Goal: Task Accomplishment & Management: Complete application form

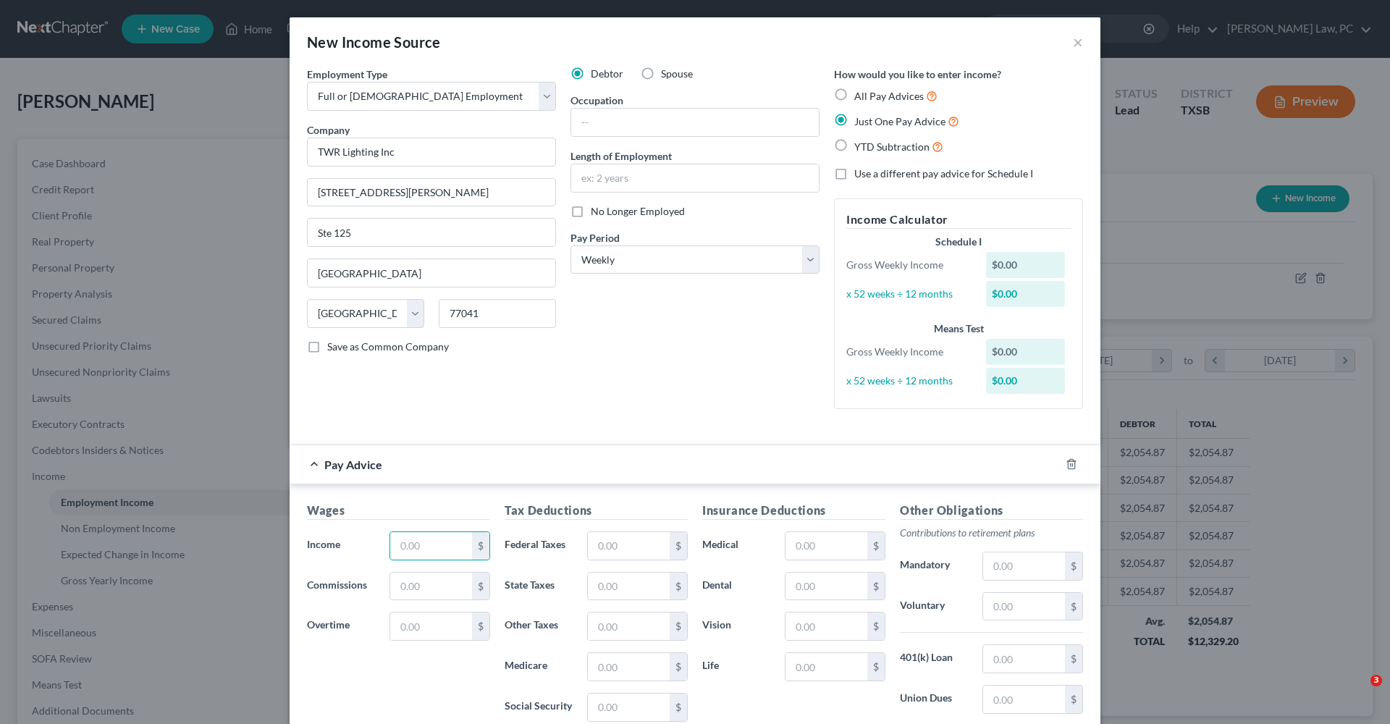
select select "0"
select select "45"
select select "3"
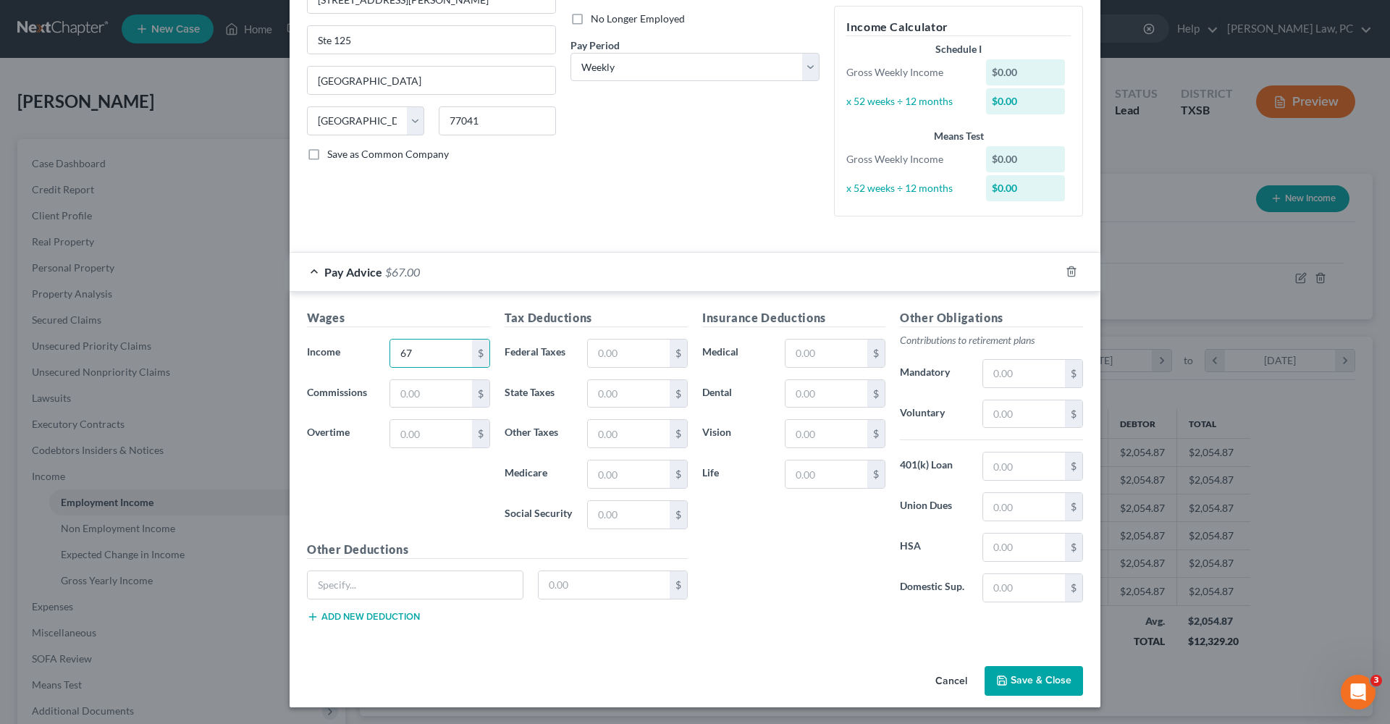
scroll to position [191, 0]
type input "67"
click at [1049, 681] on button "Save & Close" at bounding box center [1033, 682] width 98 height 30
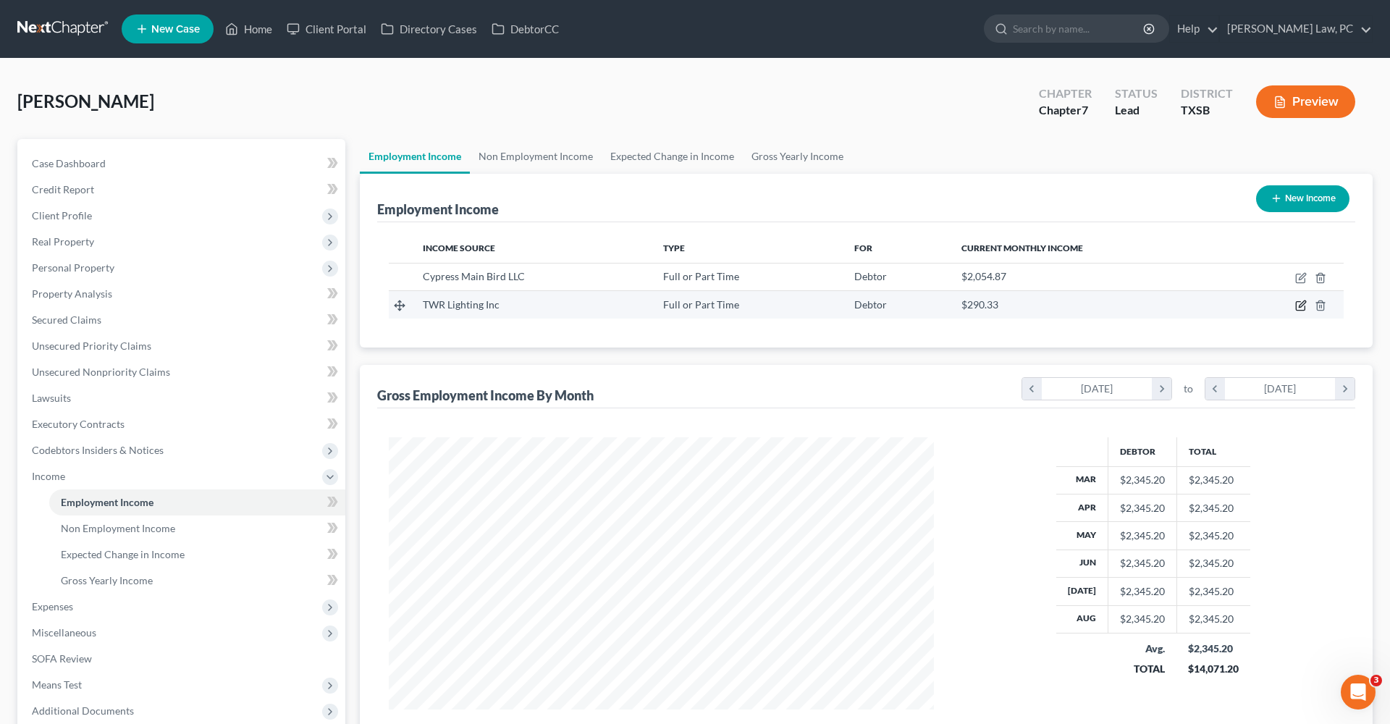
click at [1299, 306] on icon "button" at bounding box center [1301, 306] width 12 height 12
select select "0"
select select "45"
select select "3"
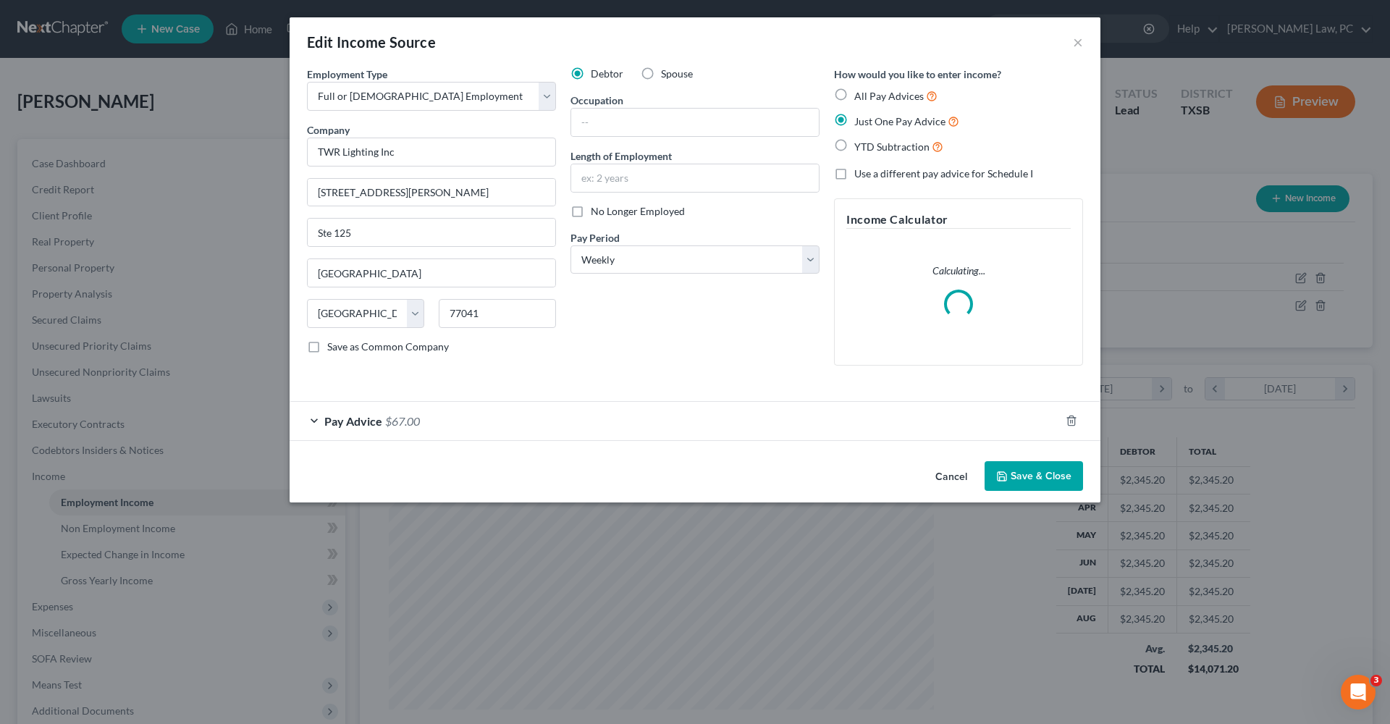
click at [591, 217] on label "No Longer Employed" at bounding box center [638, 211] width 94 height 14
click at [596, 214] on input "No Longer Employed" at bounding box center [600, 208] width 9 height 9
checkbox input "true"
click at [1030, 479] on button "Save & Close" at bounding box center [1033, 476] width 98 height 30
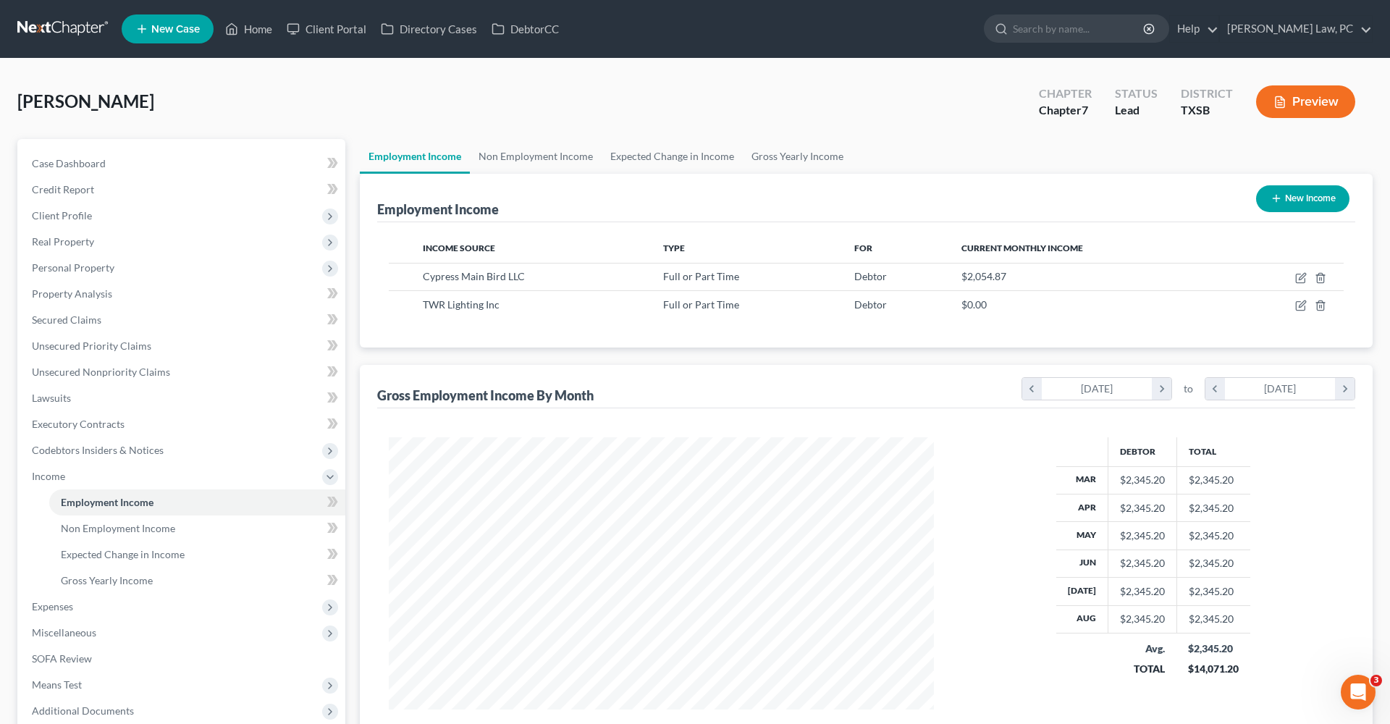
scroll to position [0, 0]
click at [48, 28] on link at bounding box center [63, 29] width 93 height 26
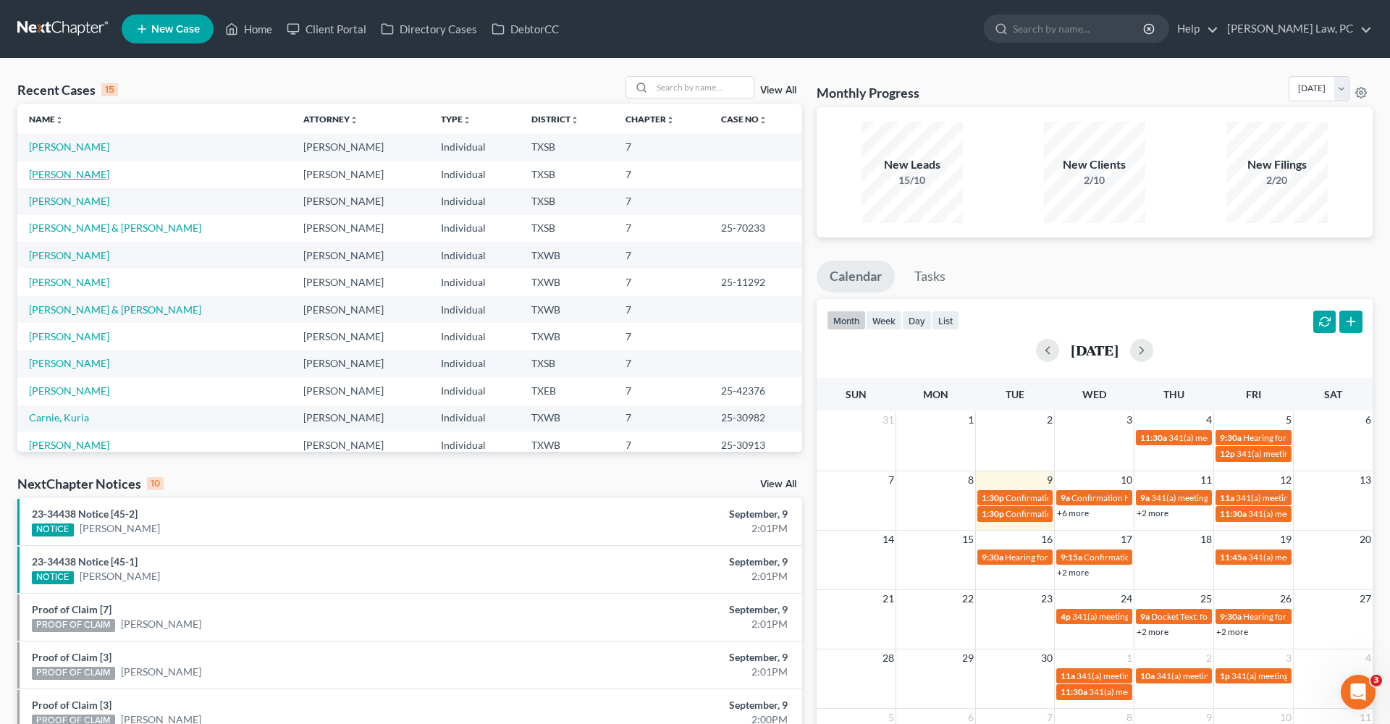
click at [64, 174] on link "[PERSON_NAME]" at bounding box center [69, 174] width 80 height 12
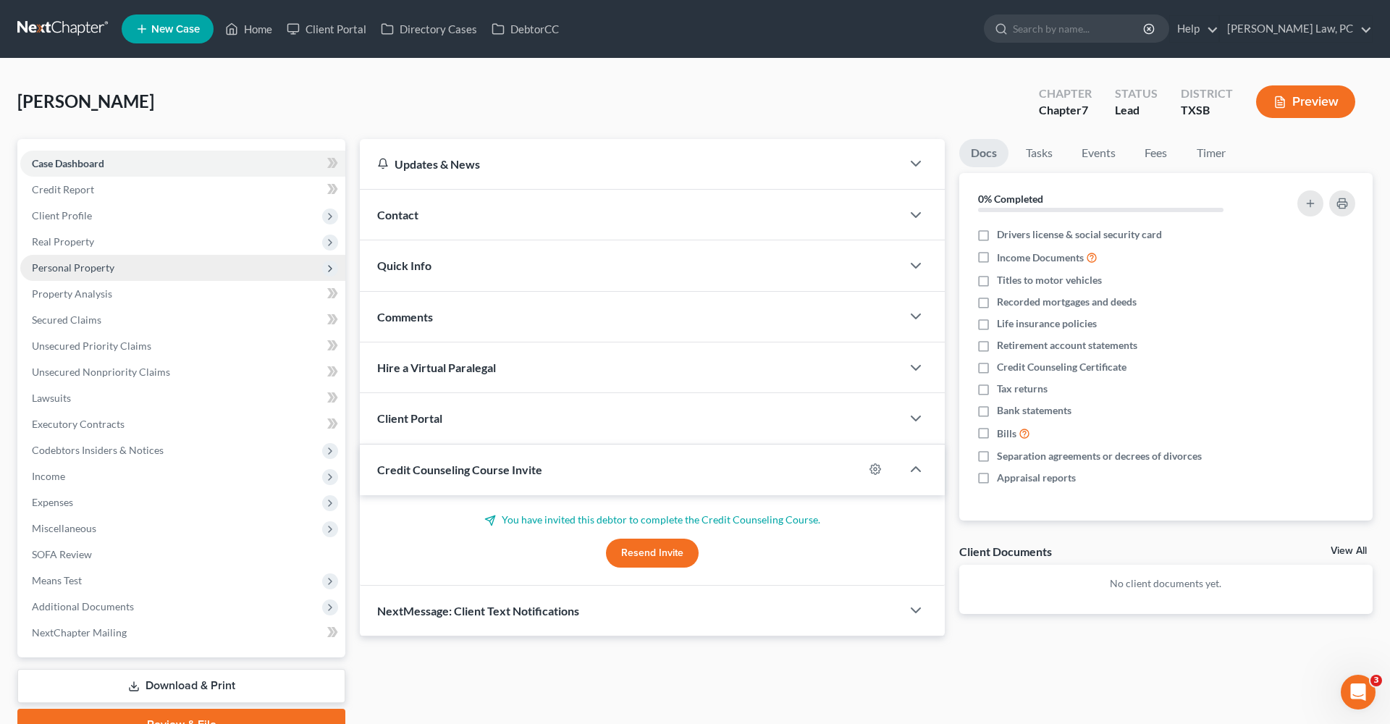
click at [89, 265] on span "Personal Property" at bounding box center [73, 267] width 83 height 12
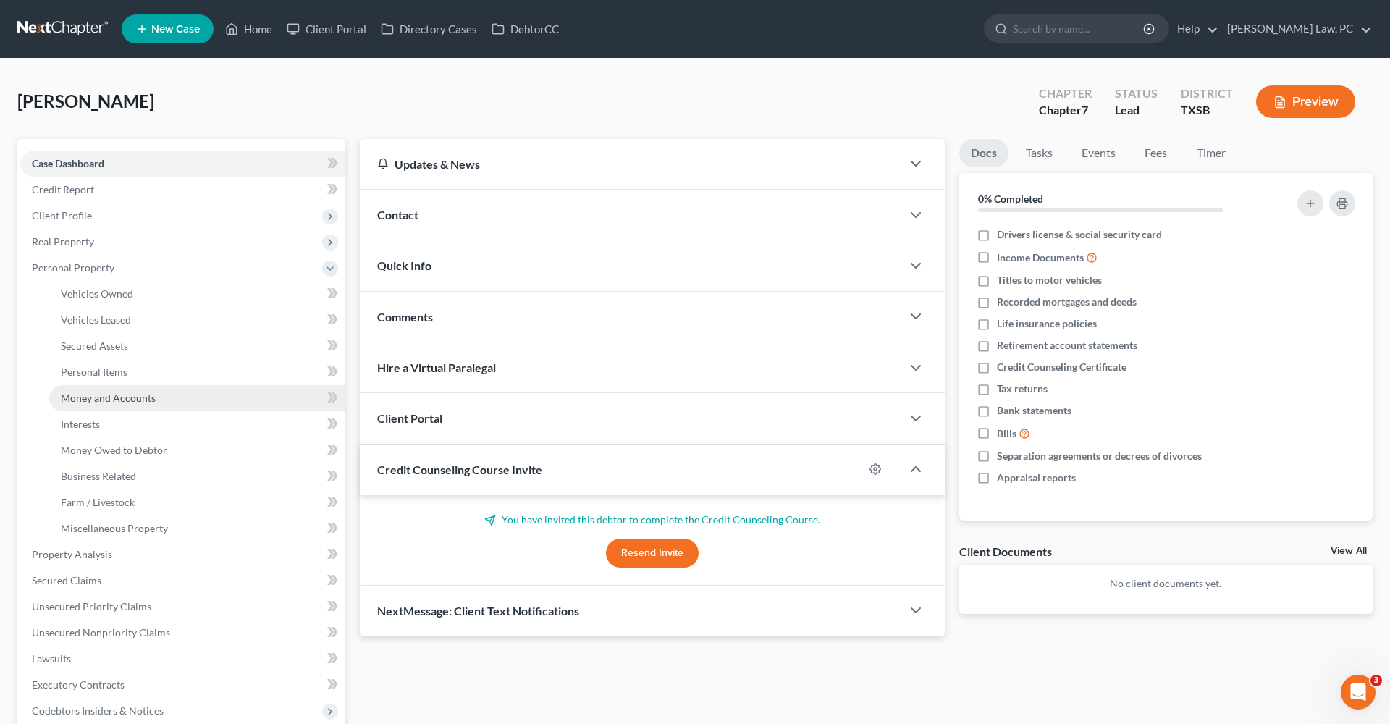
click at [90, 396] on span "Money and Accounts" at bounding box center [108, 398] width 95 height 12
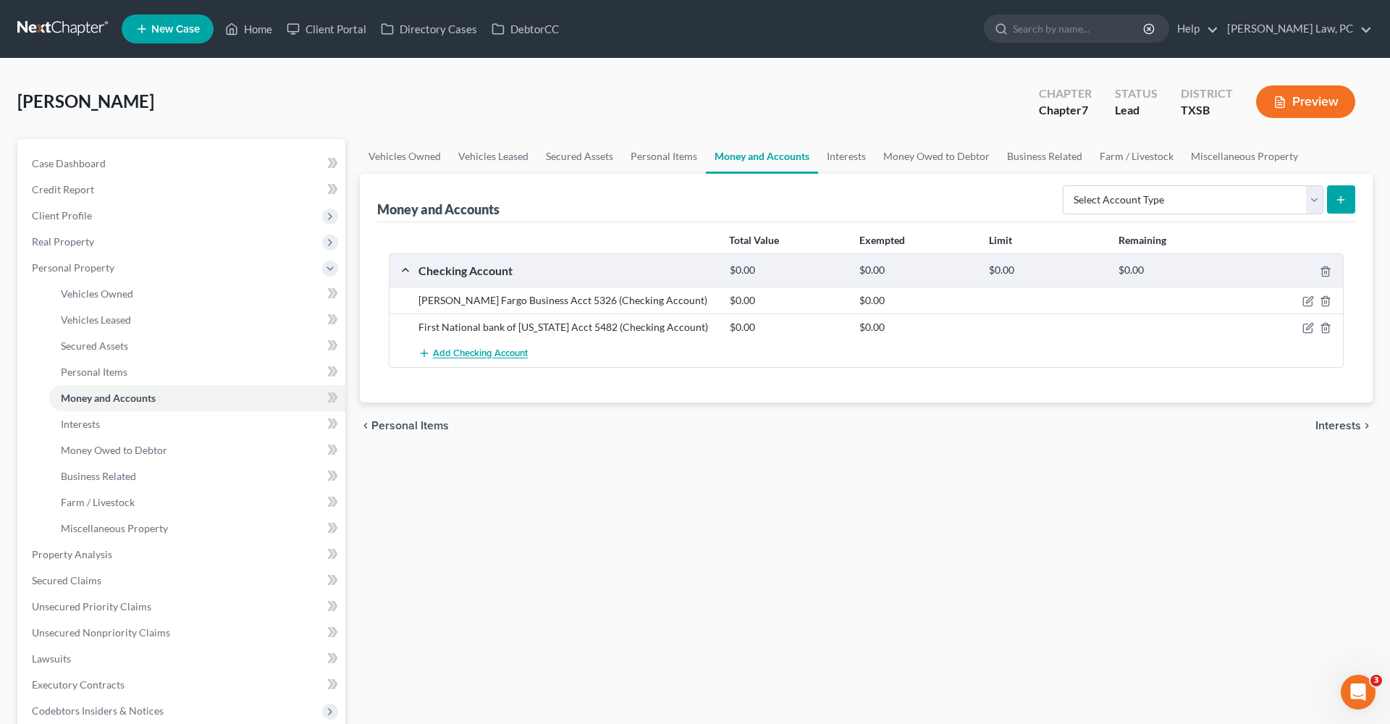
click at [494, 353] on span "Add Checking Account" at bounding box center [480, 354] width 95 height 12
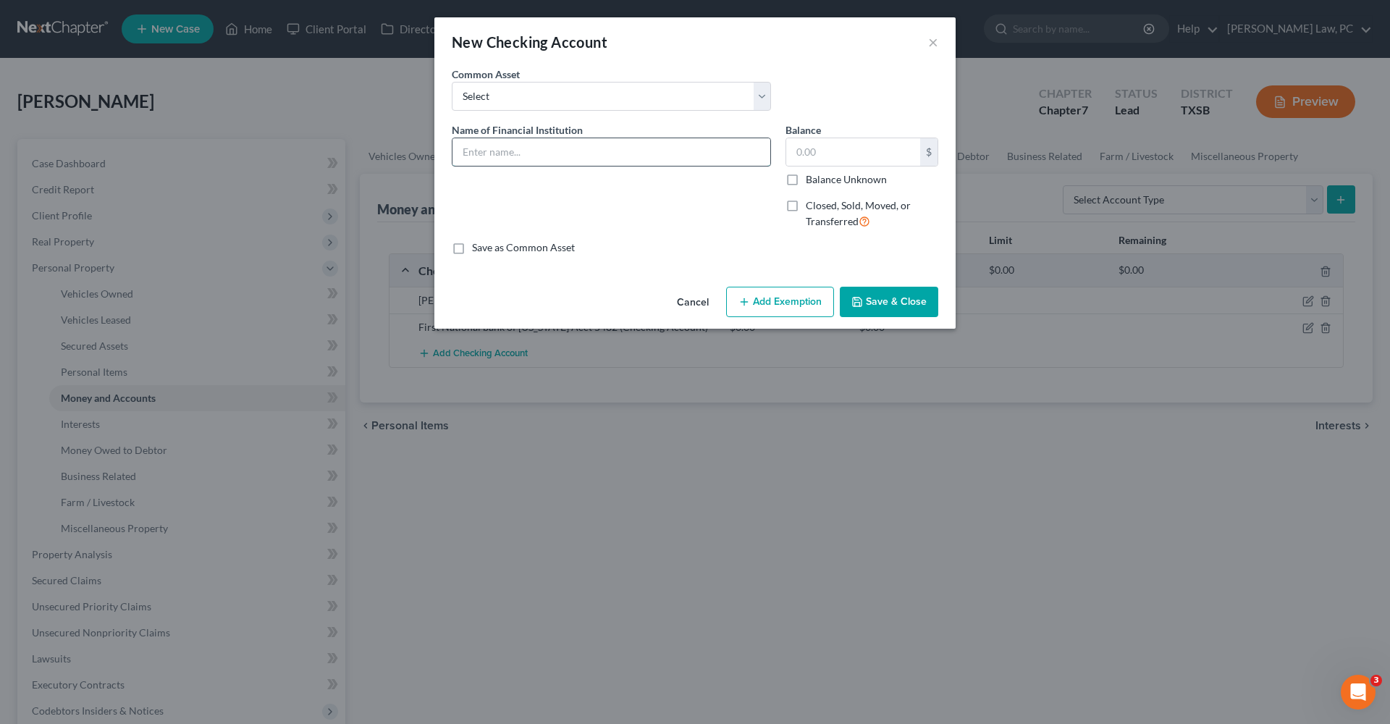
click at [484, 160] on input "text" at bounding box center [611, 152] width 318 height 28
type input "JP Morgan Chase Acct 7383 (NFS)"
click at [872, 305] on button "Save & Close" at bounding box center [889, 302] width 98 height 30
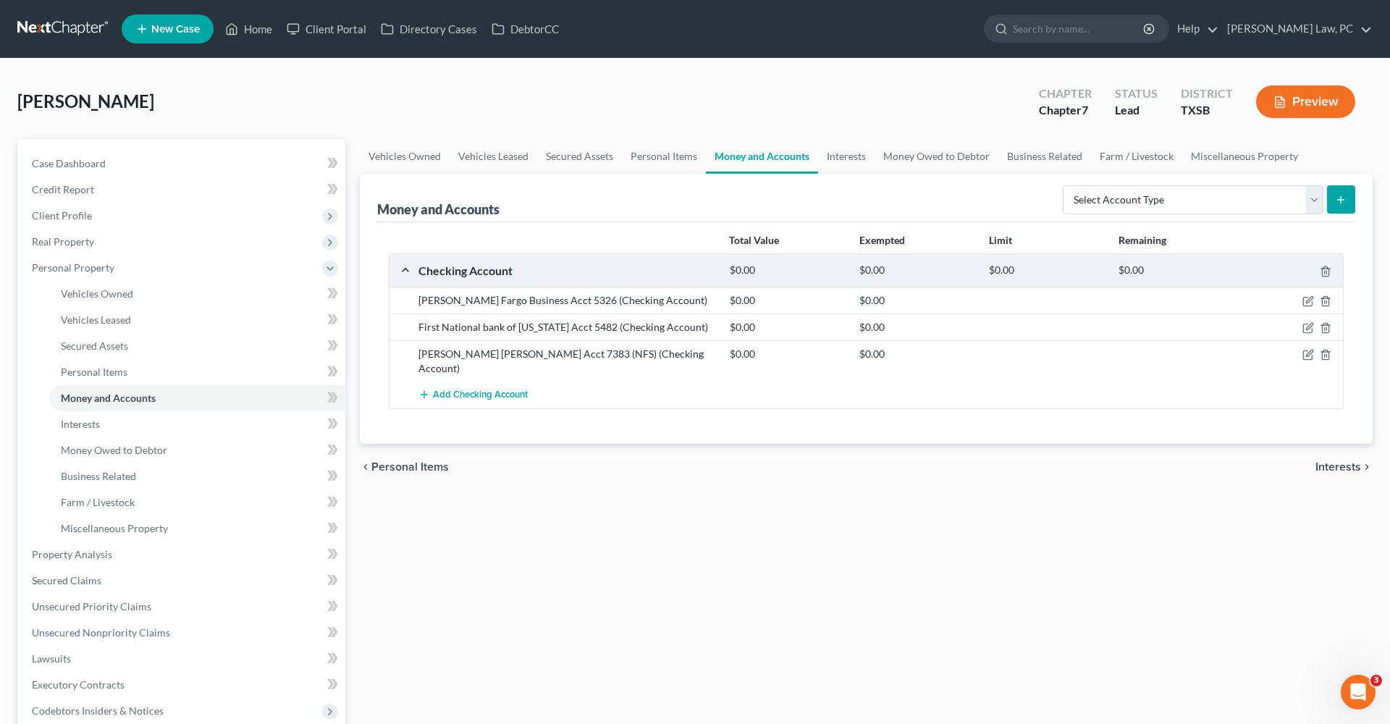
click at [24, 29] on link at bounding box center [63, 29] width 93 height 26
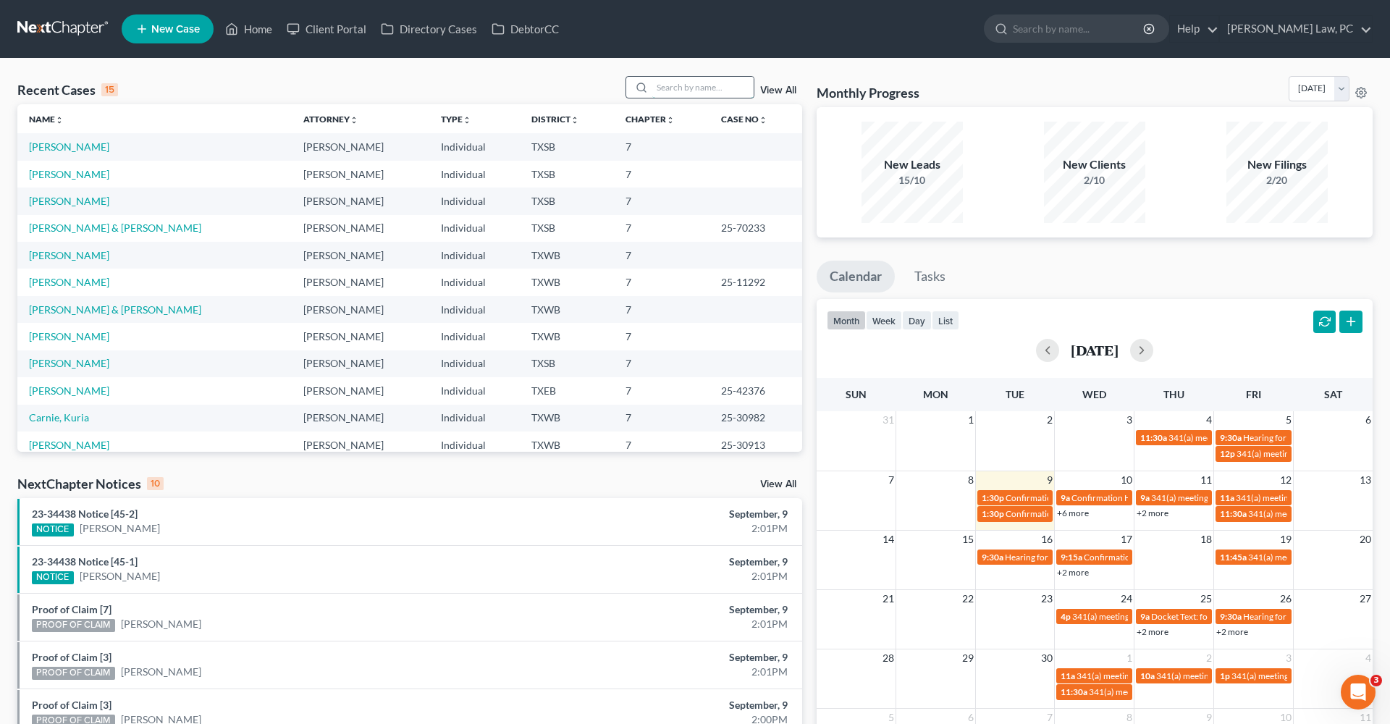
click at [678, 86] on input "search" at bounding box center [702, 87] width 101 height 21
type input "cavazo"
